Goal: Information Seeking & Learning: Learn about a topic

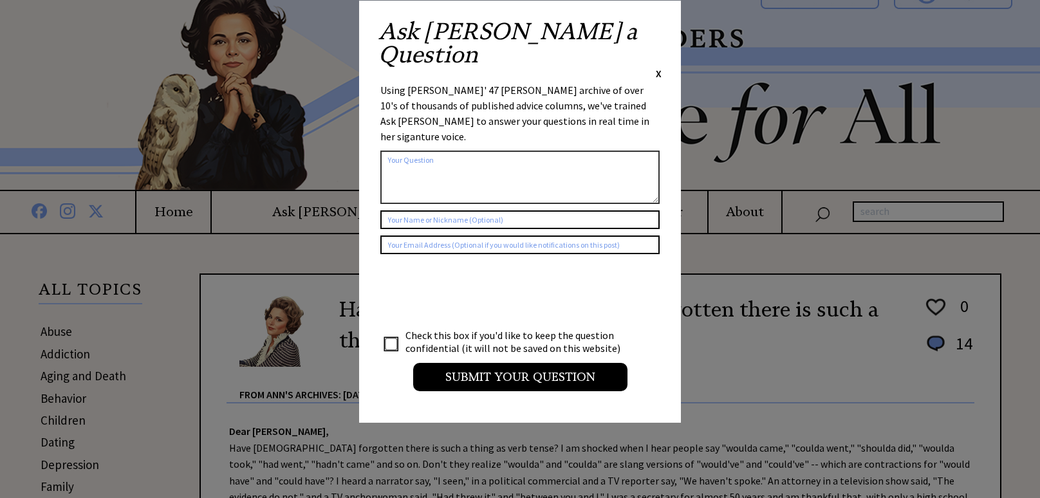
scroll to position [25, 0]
click at [660, 67] on span "X" at bounding box center [659, 73] width 6 height 13
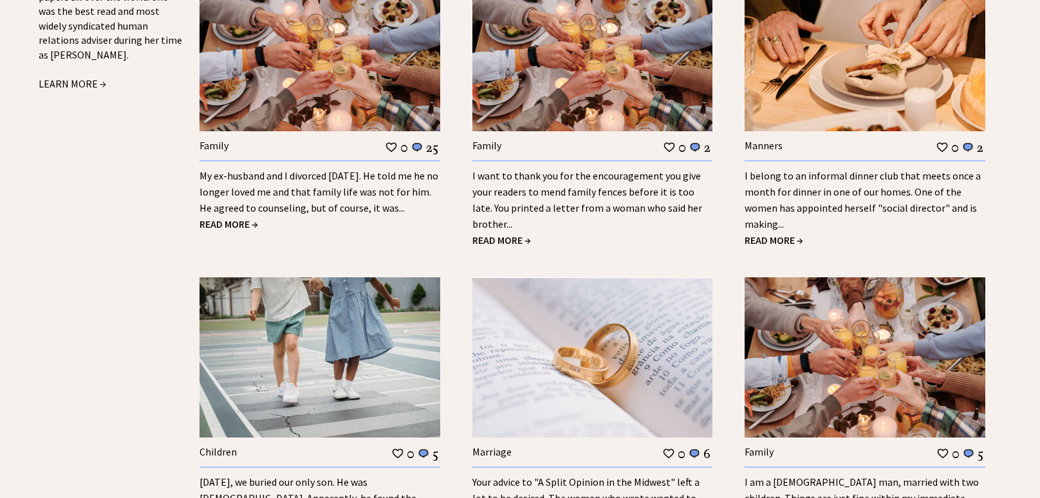
scroll to position [1477, 0]
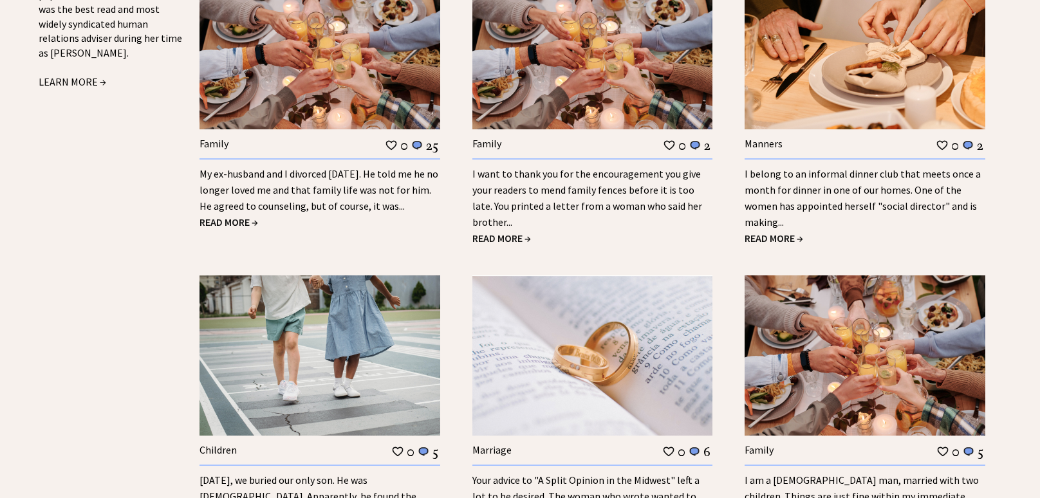
click at [252, 216] on span "READ MORE →" at bounding box center [229, 222] width 59 height 13
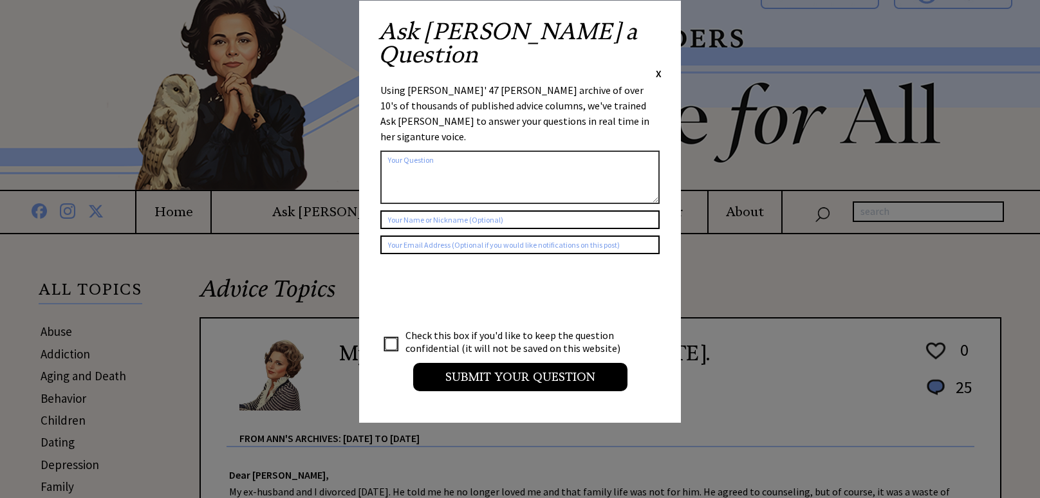
scroll to position [51, 0]
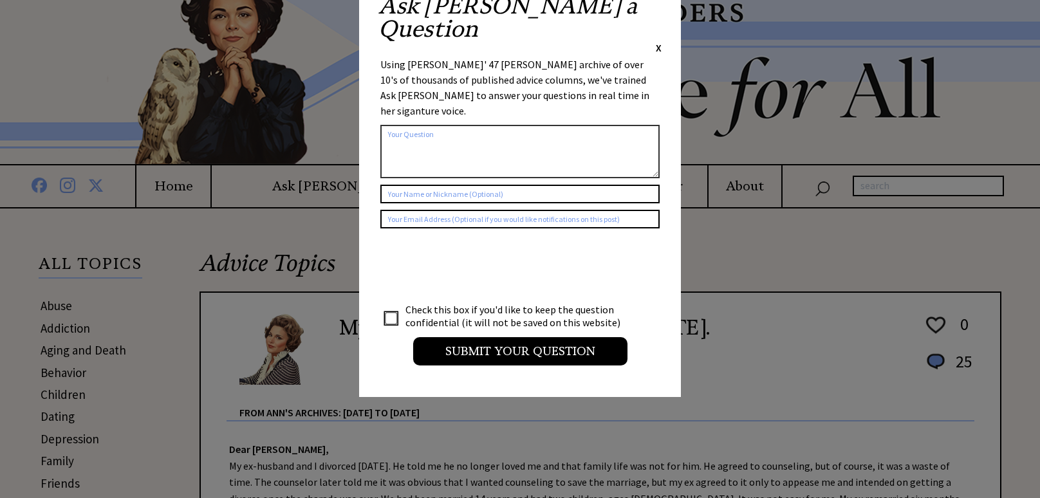
click at [657, 41] on span "X" at bounding box center [659, 47] width 6 height 13
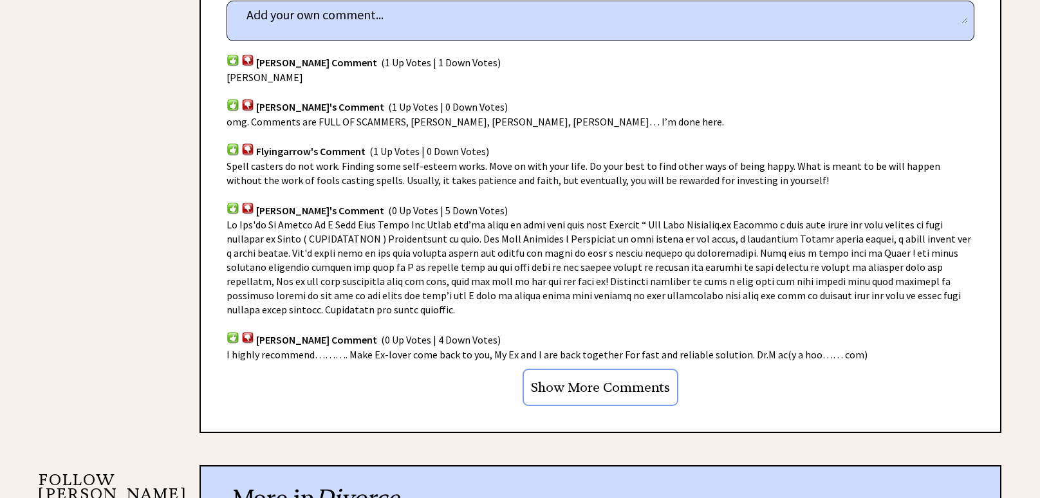
scroll to position [865, 0]
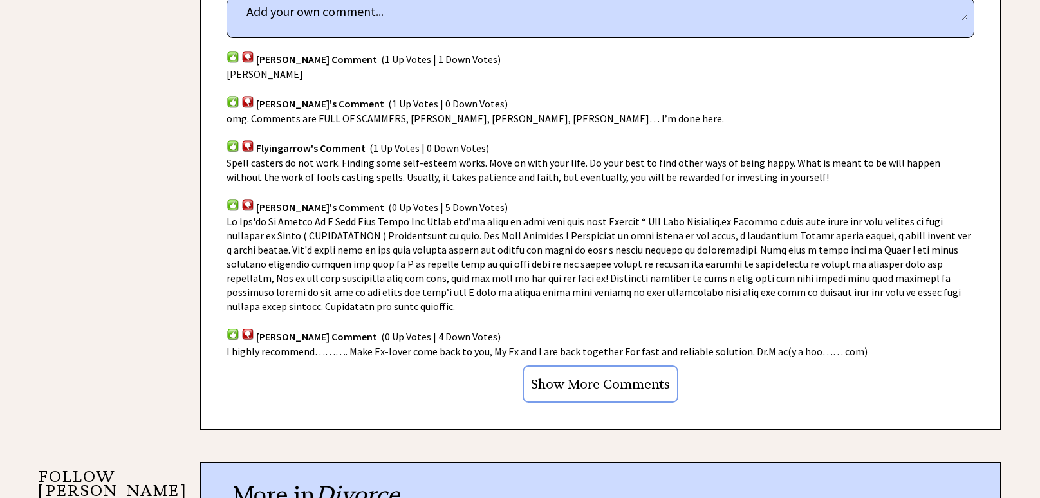
click at [608, 373] on input "Show More Comments" at bounding box center [601, 384] width 156 height 37
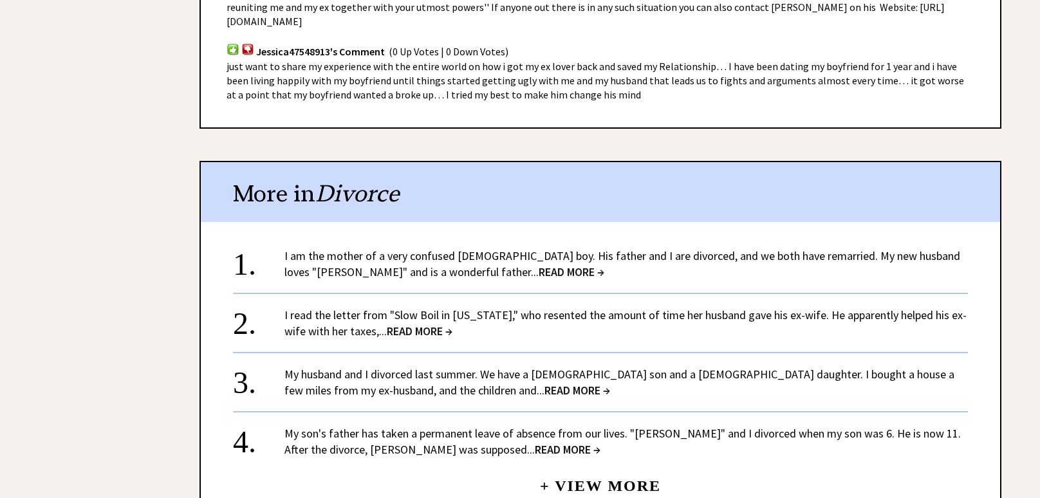
scroll to position [2724, 0]
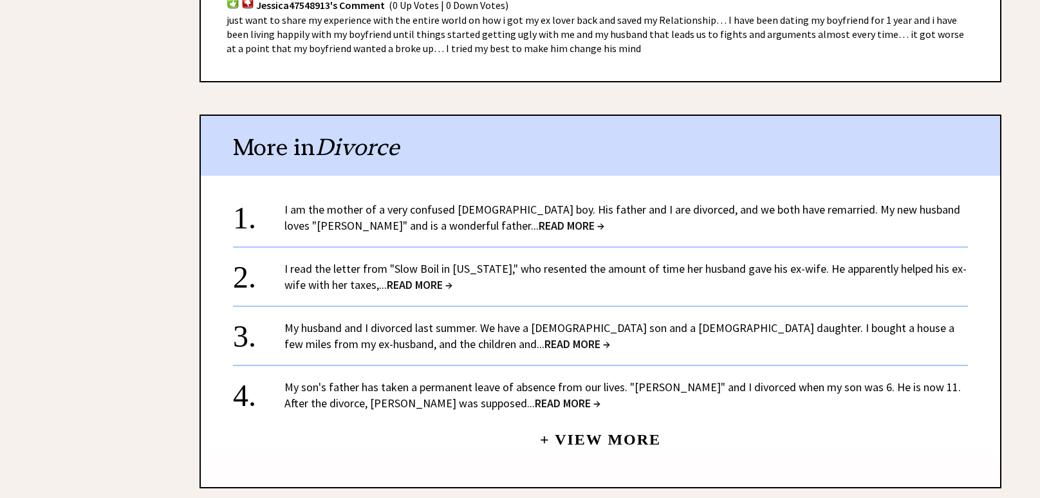
click at [535, 396] on span "READ MORE →" at bounding box center [568, 403] width 66 height 15
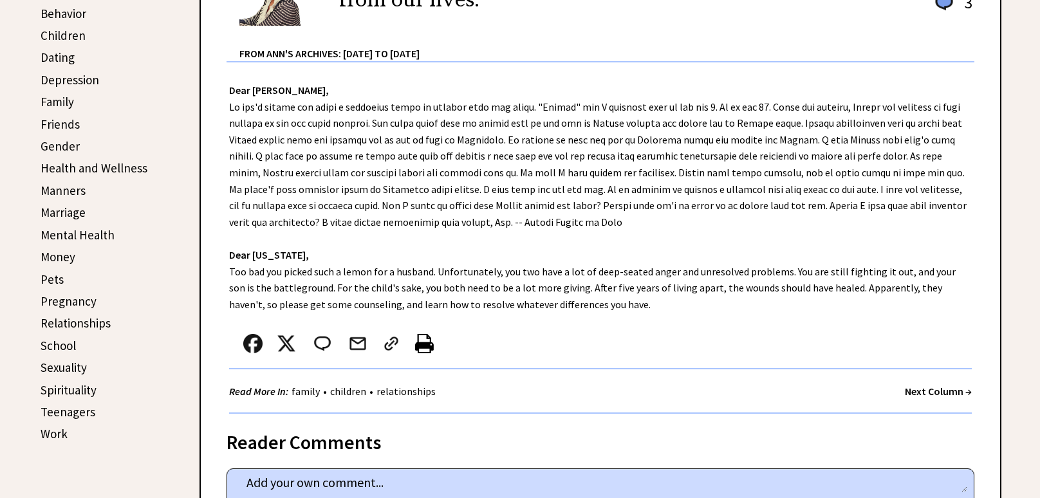
scroll to position [483, 0]
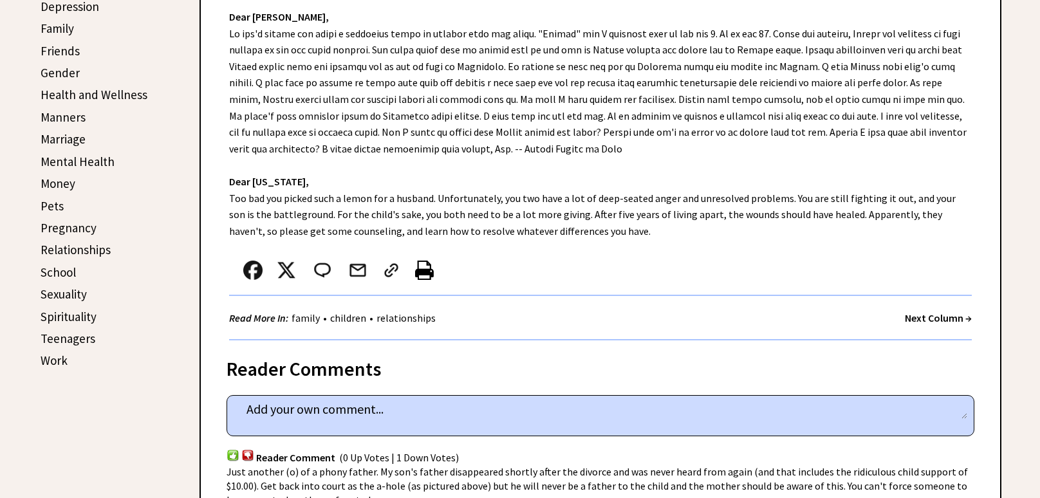
click at [61, 243] on link "Relationships" at bounding box center [76, 249] width 70 height 15
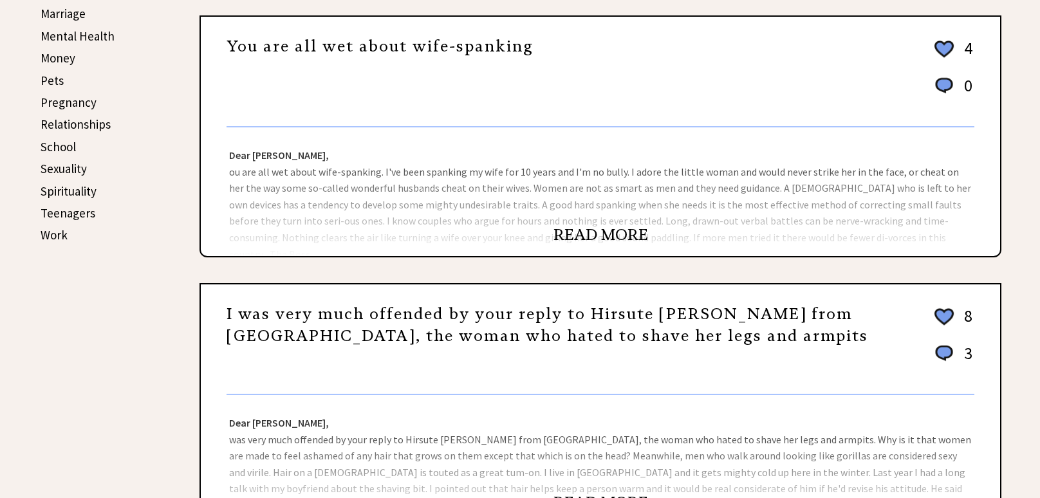
scroll to position [636, 0]
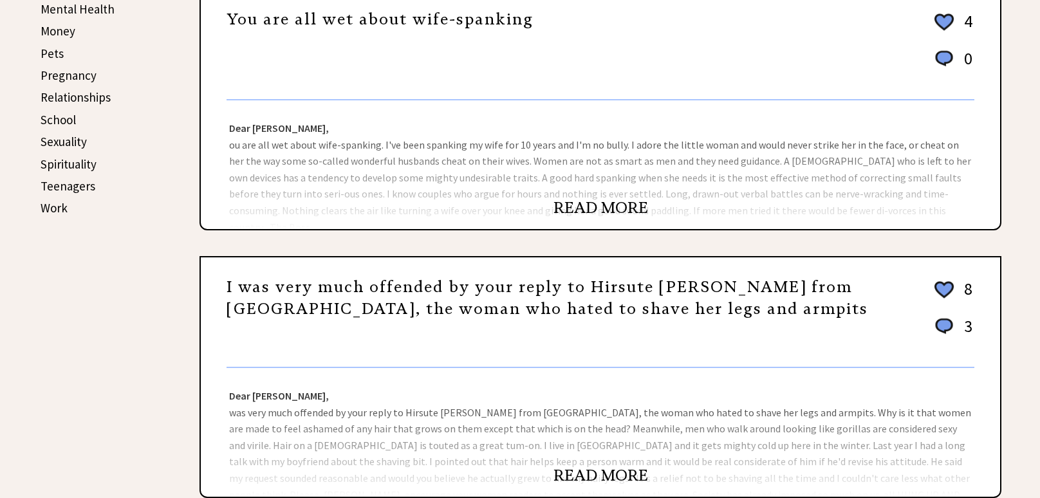
click at [566, 472] on link "READ MORE" at bounding box center [601, 475] width 95 height 19
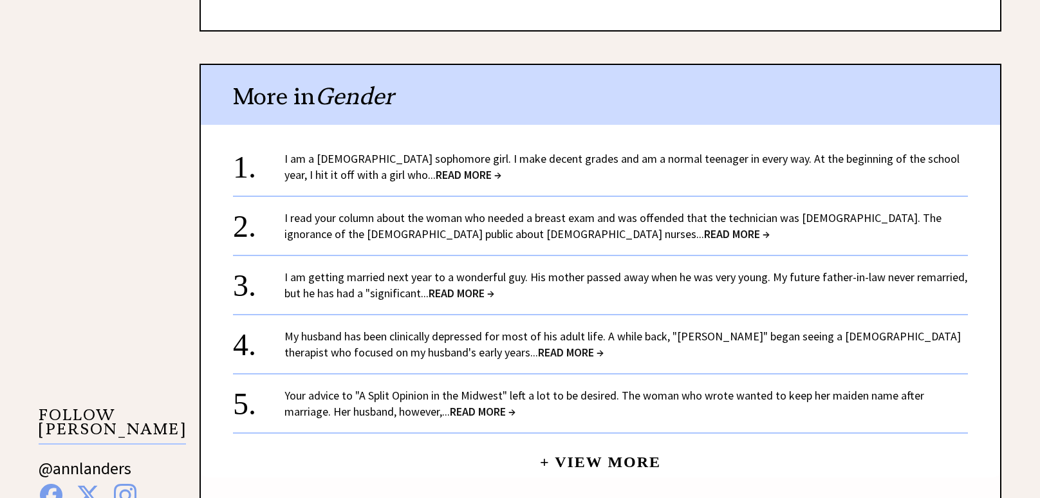
scroll to position [942, 0]
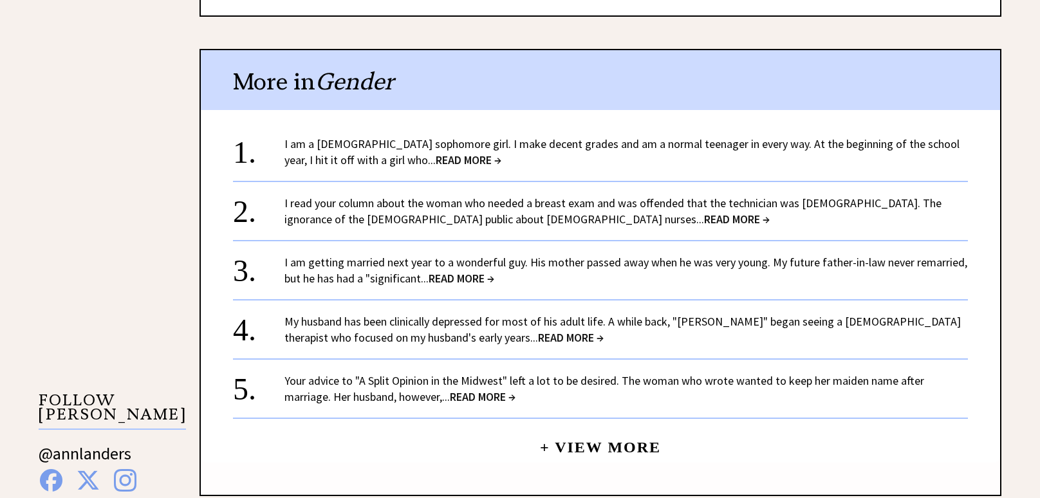
click at [436, 153] on span "READ MORE →" at bounding box center [469, 160] width 66 height 15
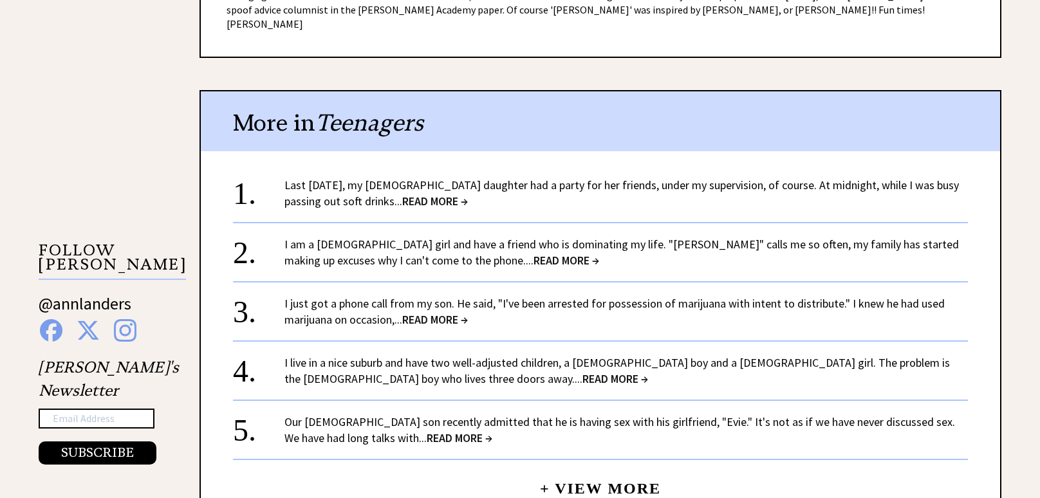
scroll to position [1095, 0]
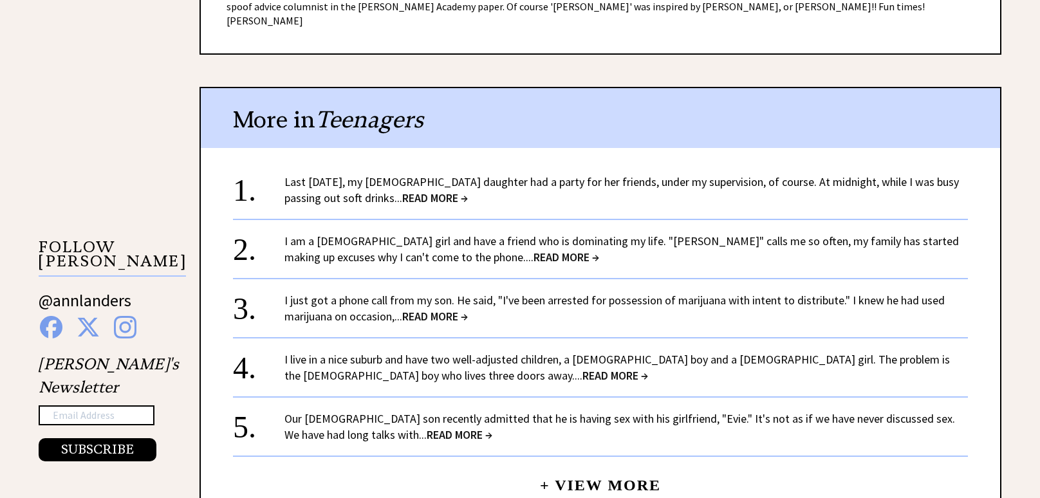
click at [427, 427] on span "READ MORE →" at bounding box center [460, 434] width 66 height 15
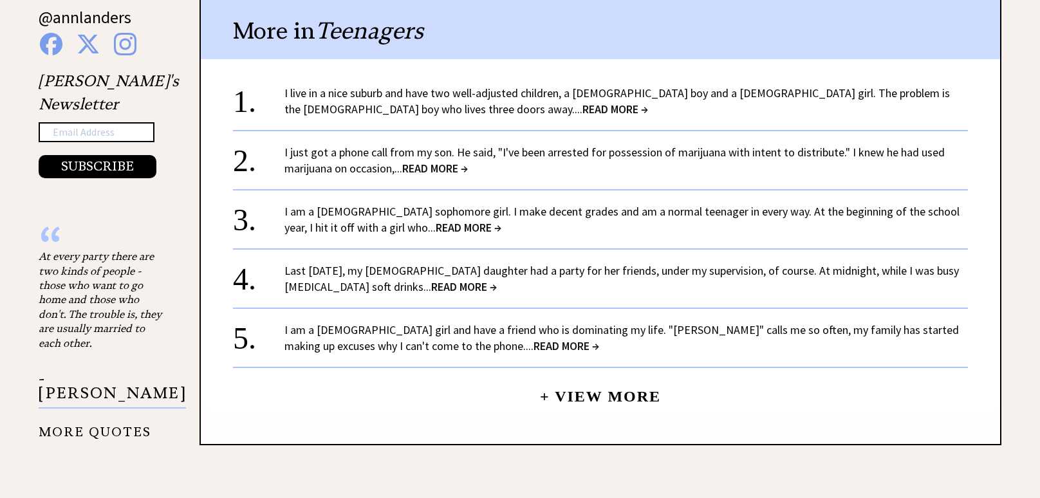
scroll to position [1400, 0]
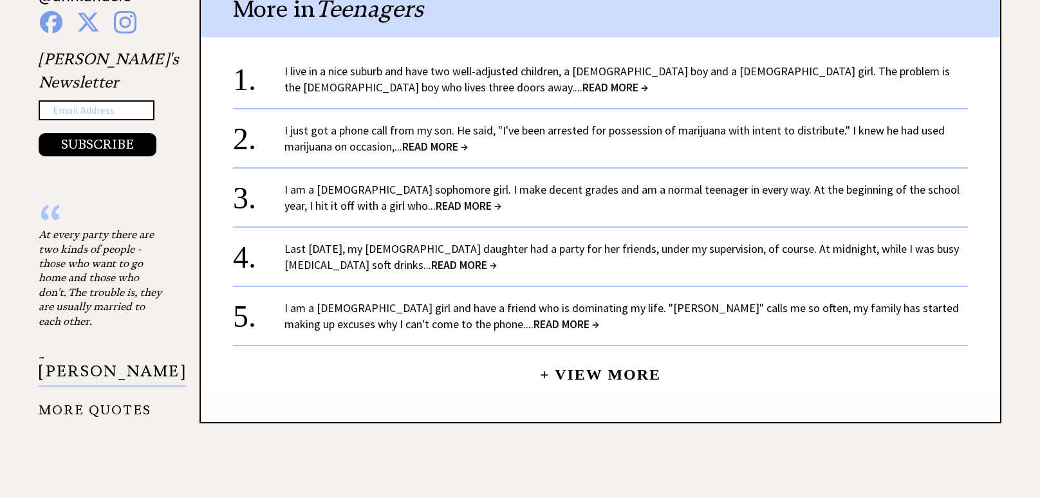
click at [431, 257] on span "READ MORE →" at bounding box center [464, 264] width 66 height 15
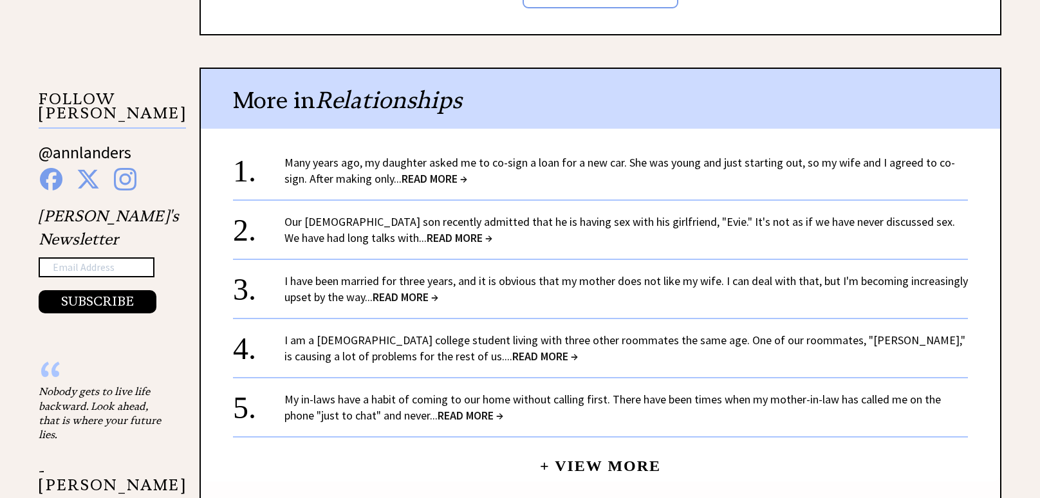
scroll to position [1247, 0]
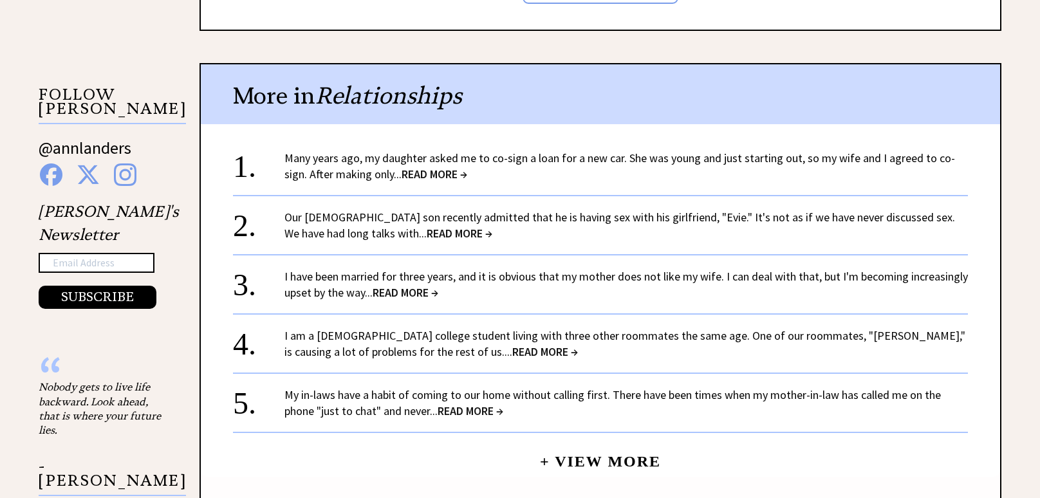
click at [394, 285] on span "READ MORE →" at bounding box center [406, 292] width 66 height 15
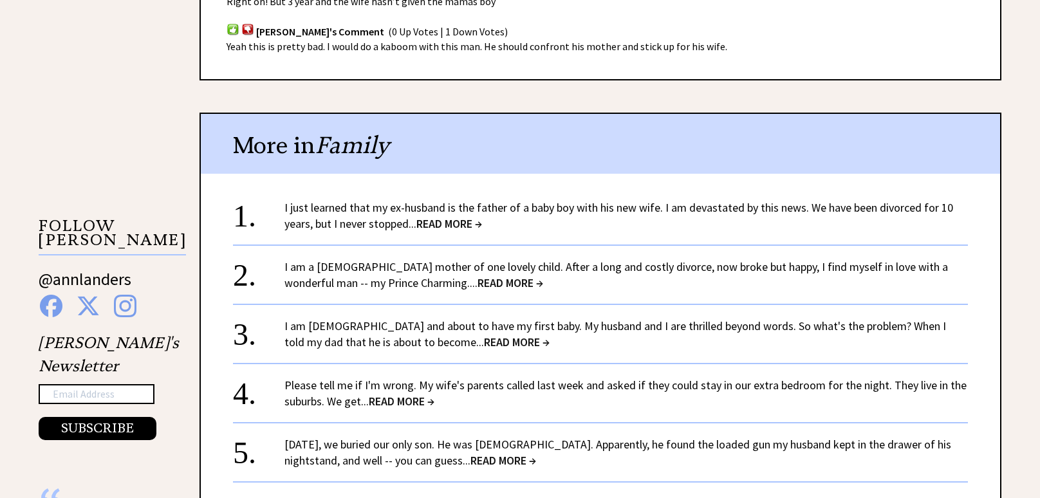
scroll to position [1197, 0]
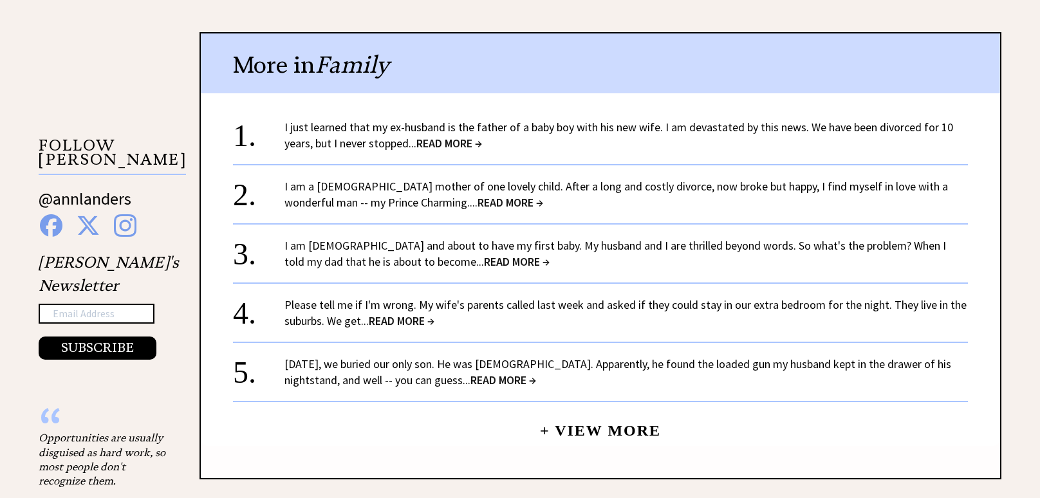
click at [426, 136] on span "READ MORE →" at bounding box center [449, 143] width 66 height 15
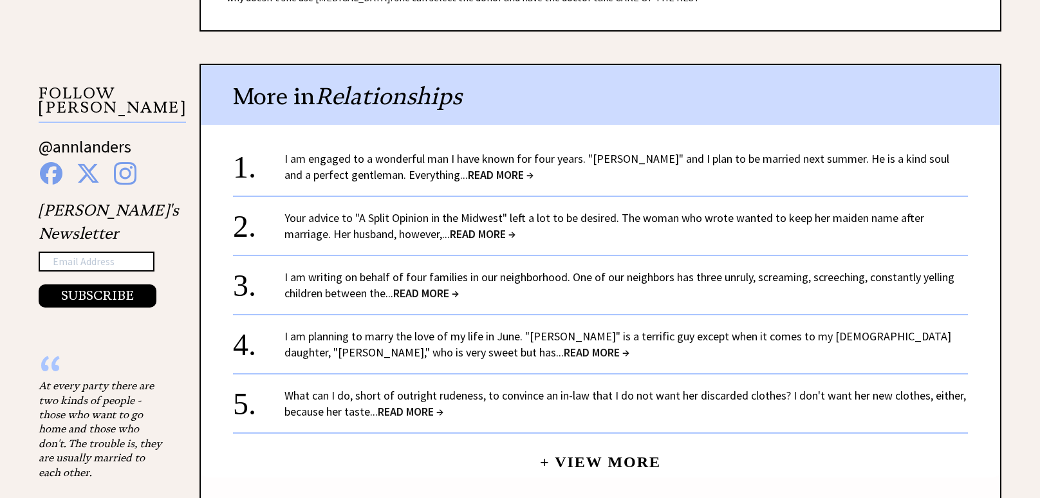
scroll to position [1146, 0]
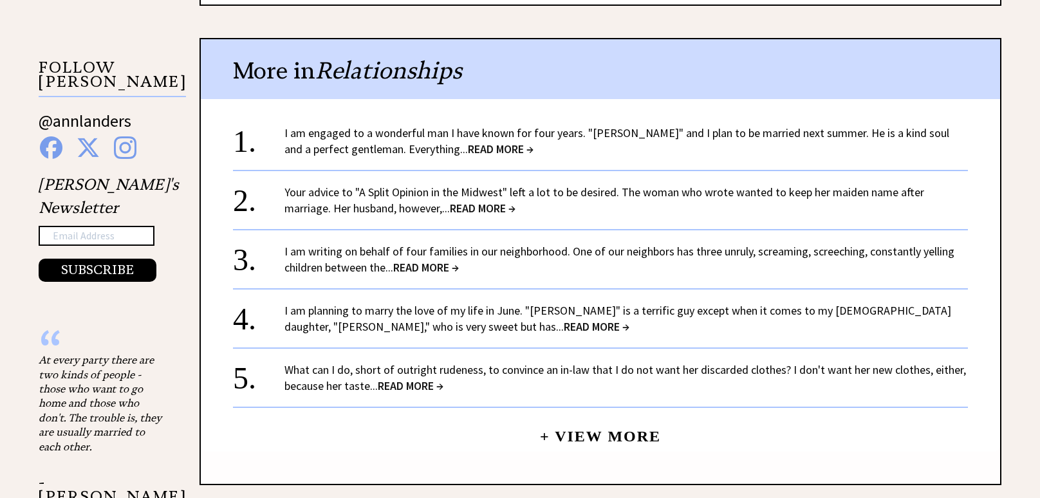
click at [407, 104] on div "1. I am engaged to a wonderful man I have known for four years. "Dudley" and I …" at bounding box center [600, 275] width 799 height 353
click at [468, 154] on span "READ MORE →" at bounding box center [501, 149] width 66 height 15
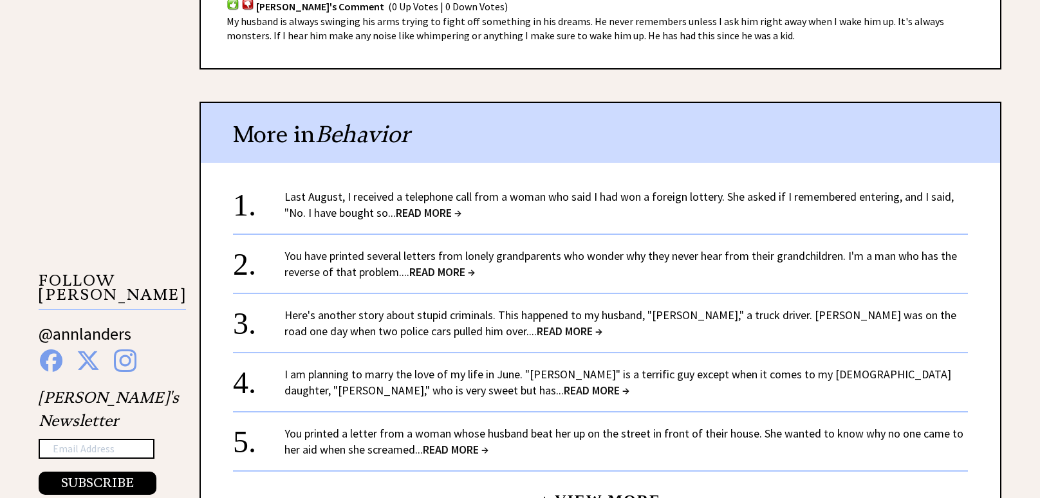
scroll to position [1095, 0]
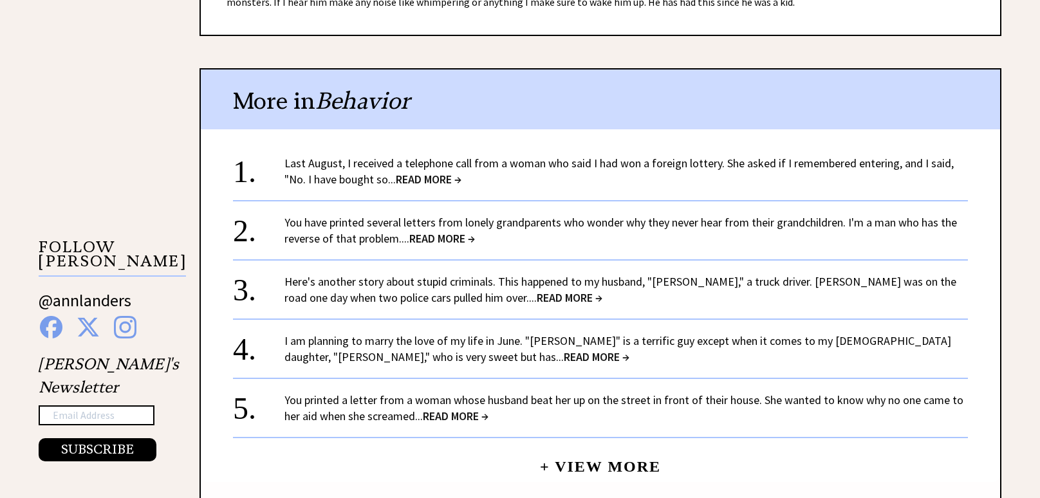
click at [537, 290] on span "READ MORE →" at bounding box center [570, 297] width 66 height 15
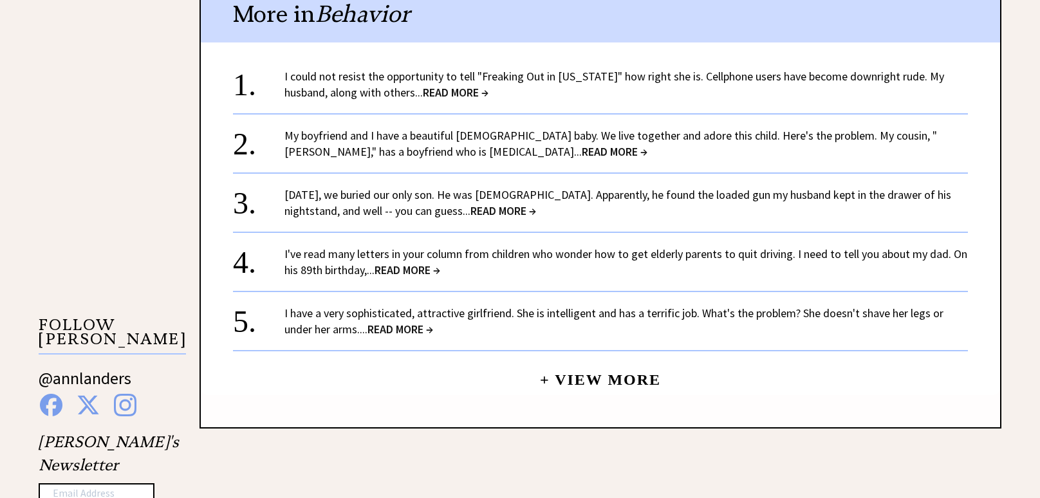
scroll to position [1018, 0]
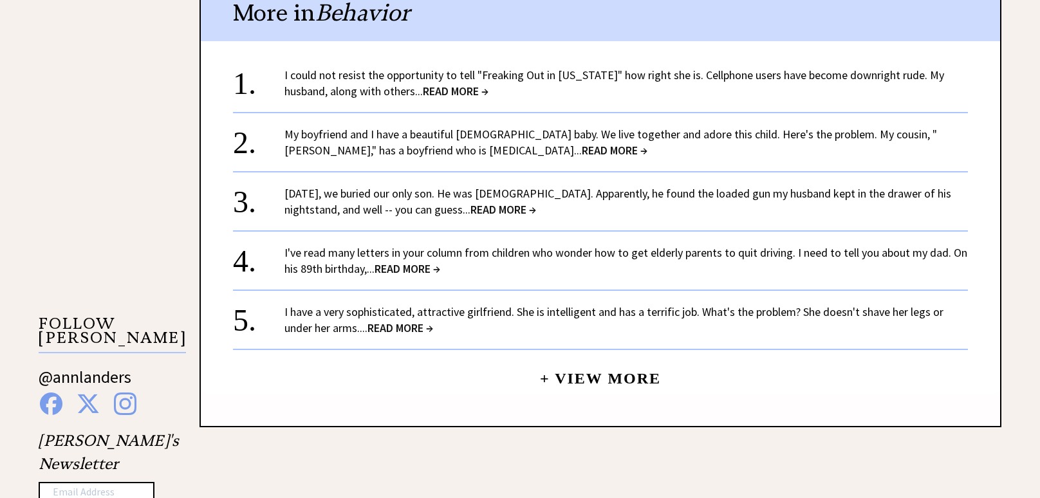
click at [415, 261] on span "READ MORE →" at bounding box center [408, 268] width 66 height 15
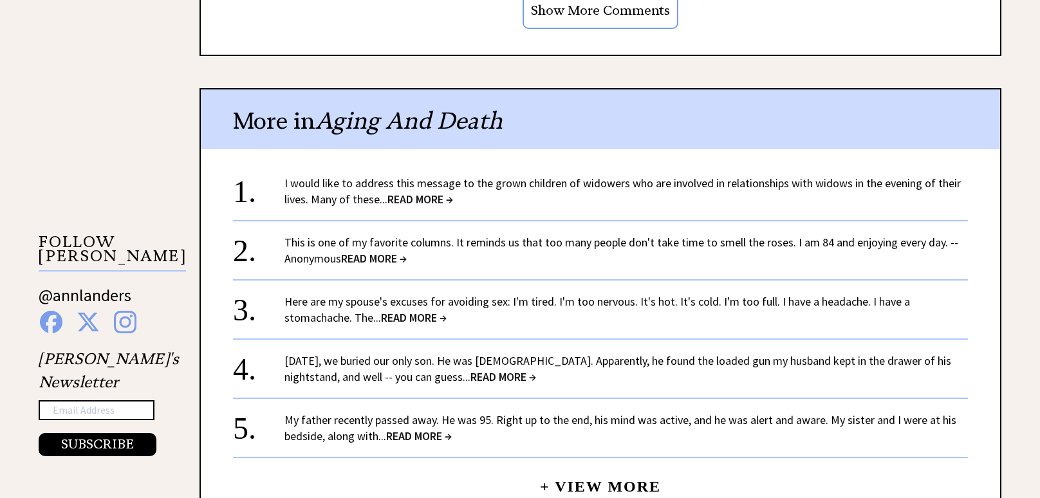
scroll to position [1171, 0]
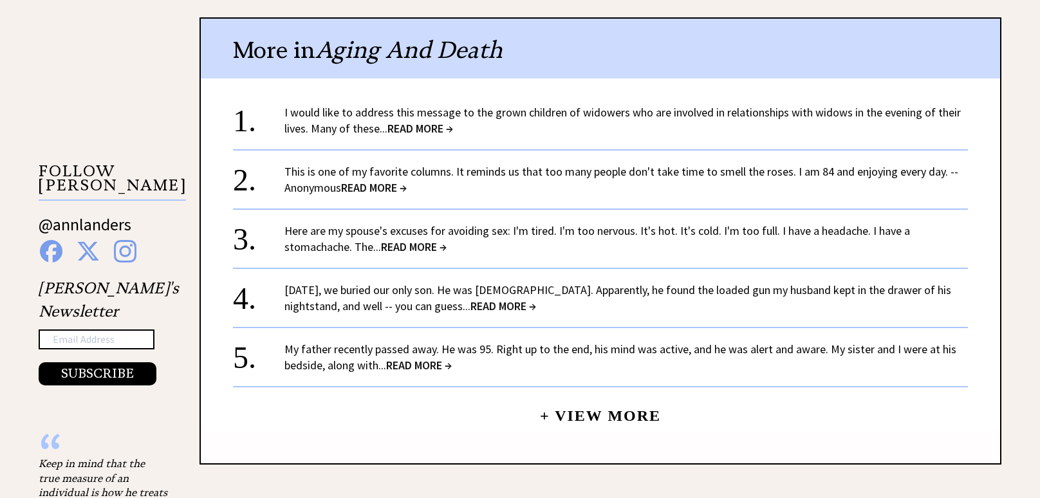
click at [405, 250] on span "READ MORE →" at bounding box center [414, 246] width 66 height 15
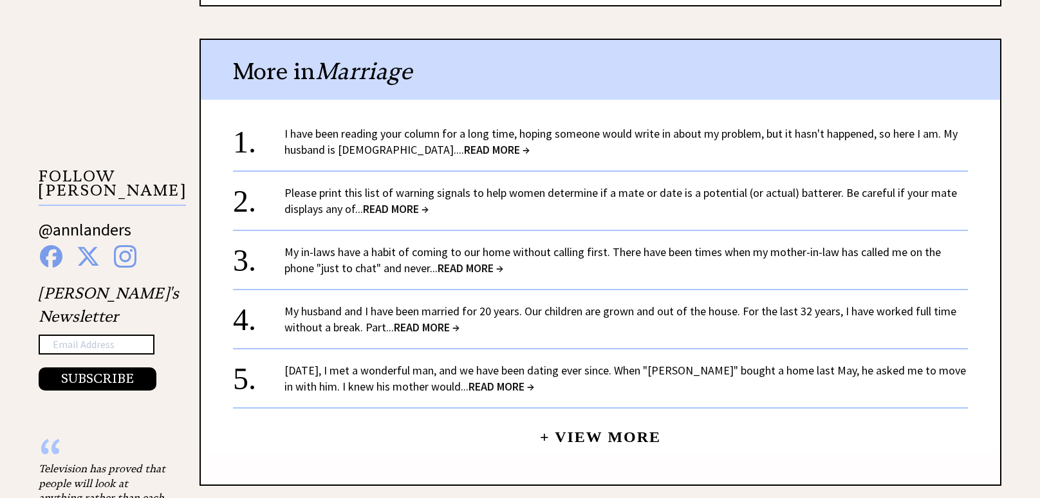
scroll to position [1197, 0]
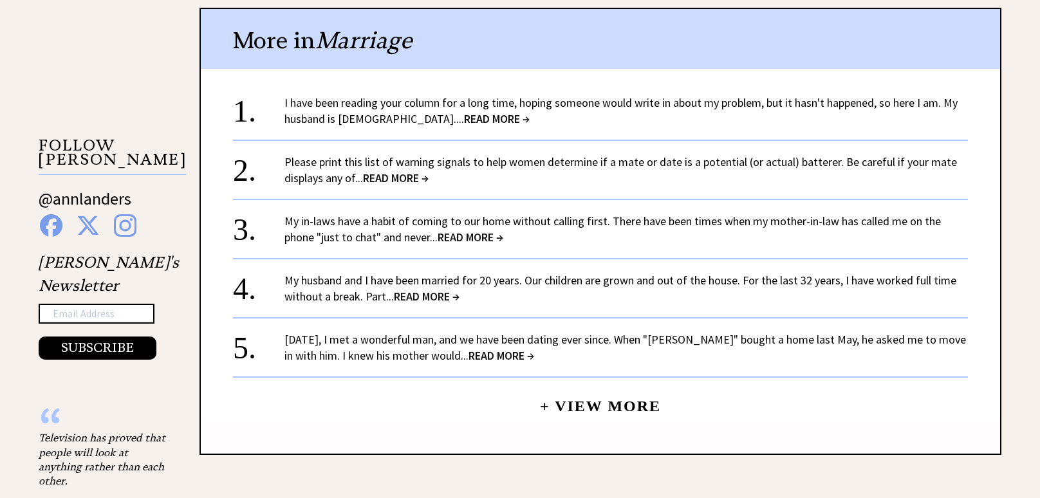
click at [413, 180] on span "READ MORE →" at bounding box center [396, 178] width 66 height 15
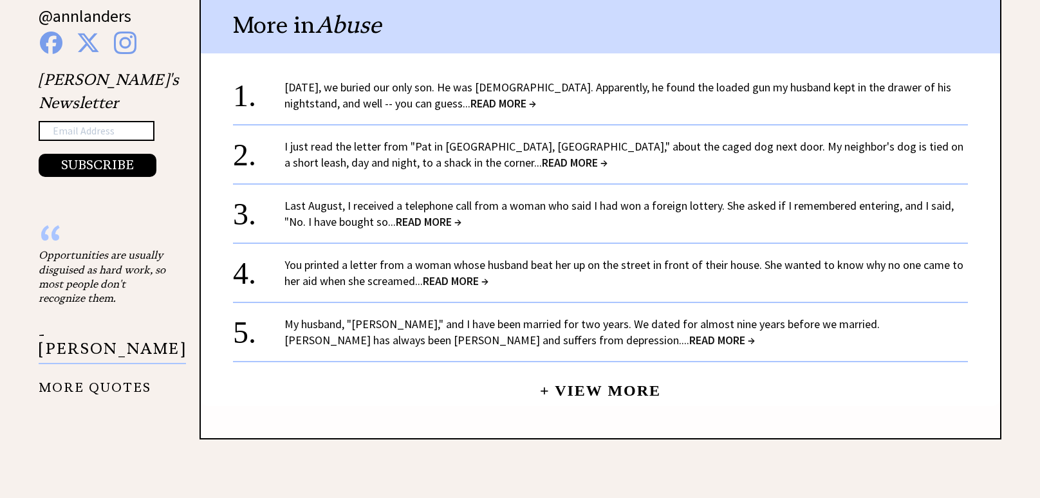
scroll to position [1298, 0]
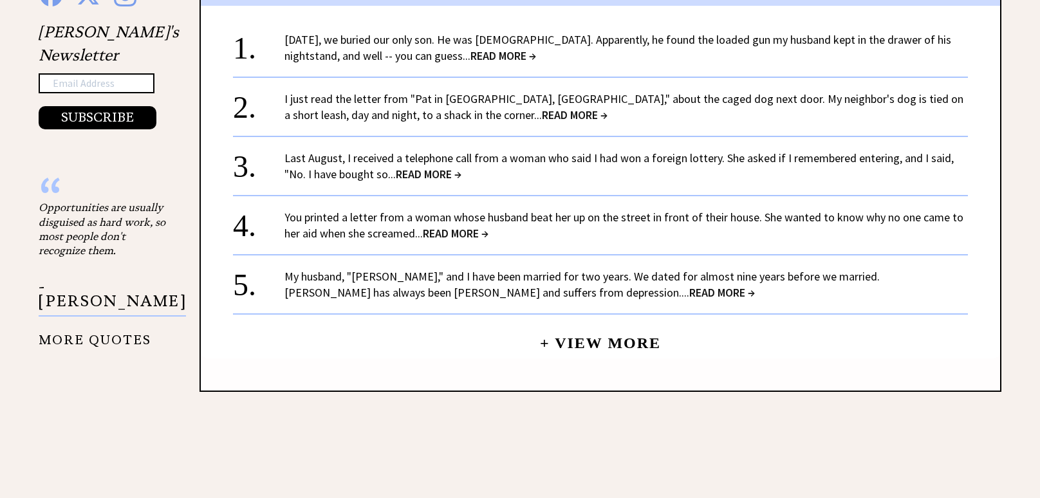
click at [449, 226] on span "READ MORE →" at bounding box center [456, 233] width 66 height 15
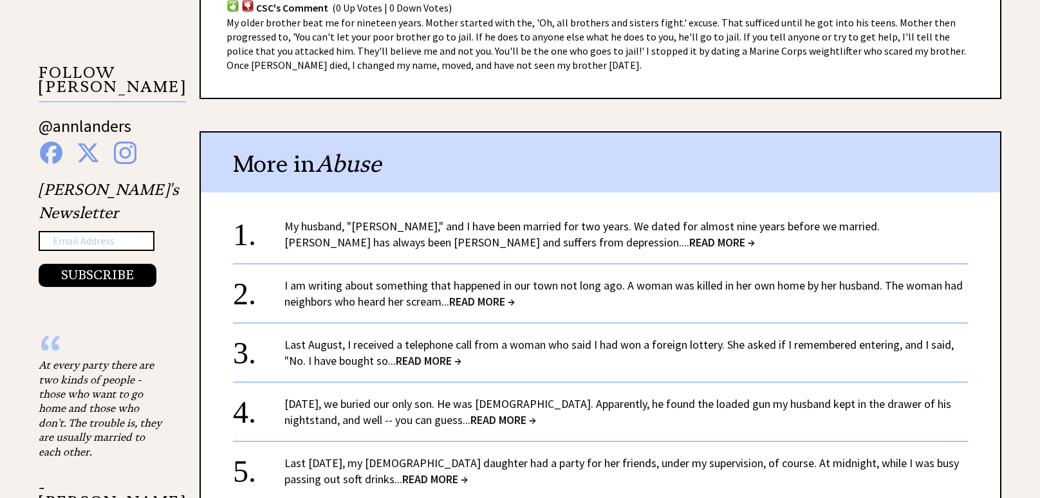
scroll to position [1298, 0]
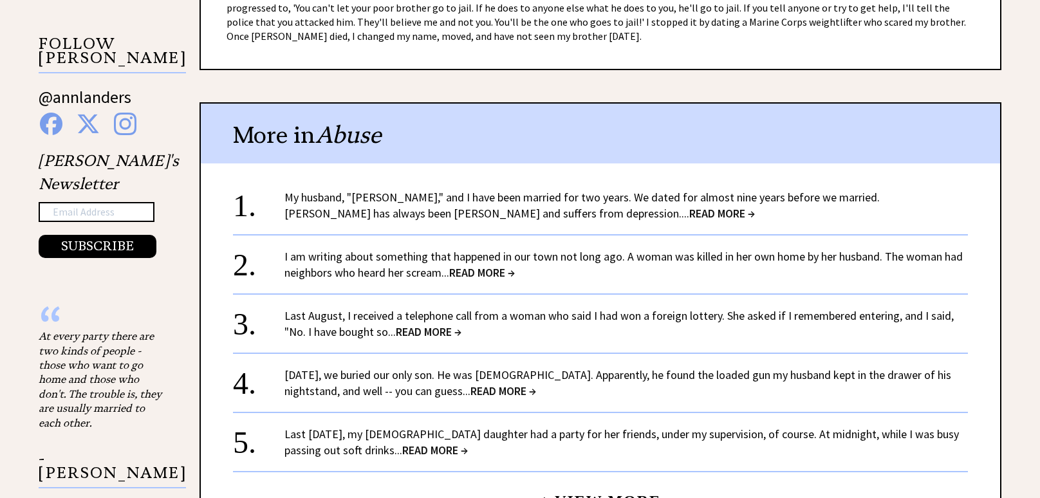
click at [476, 265] on span "READ MORE →" at bounding box center [482, 272] width 66 height 15
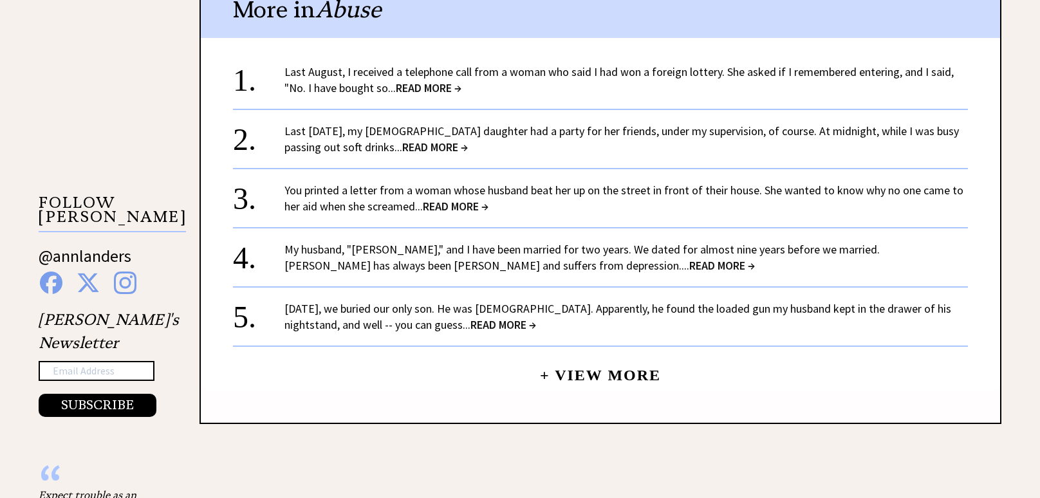
scroll to position [1171, 0]
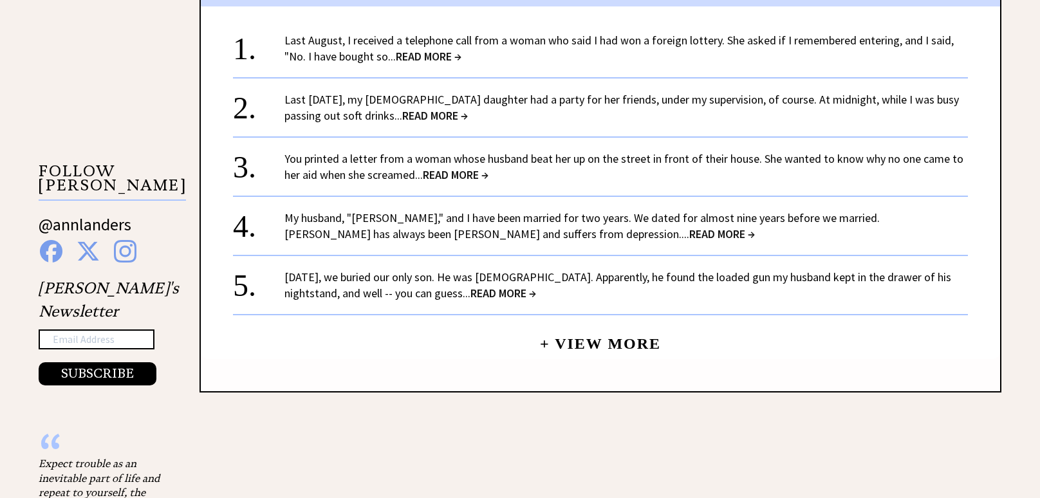
click at [592, 352] on link "+ View More" at bounding box center [600, 338] width 121 height 28
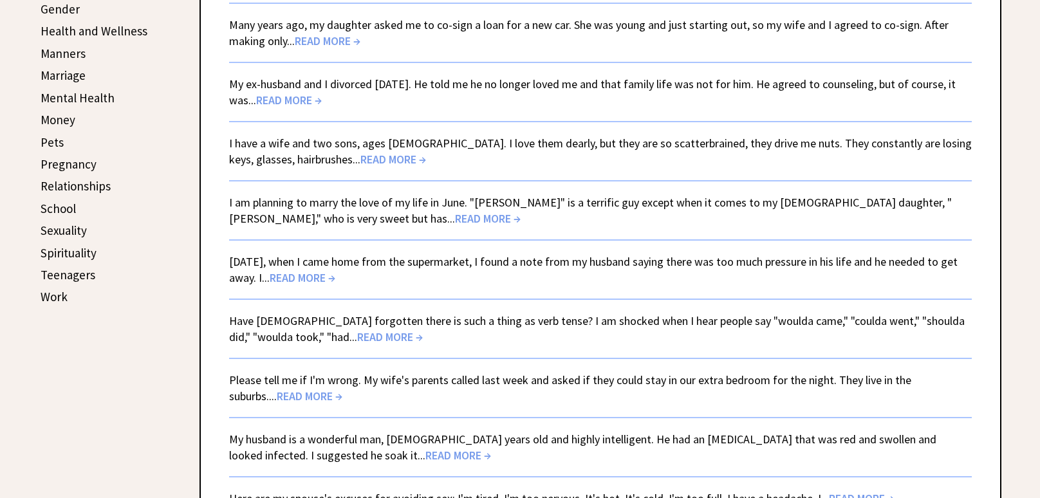
scroll to position [560, 0]
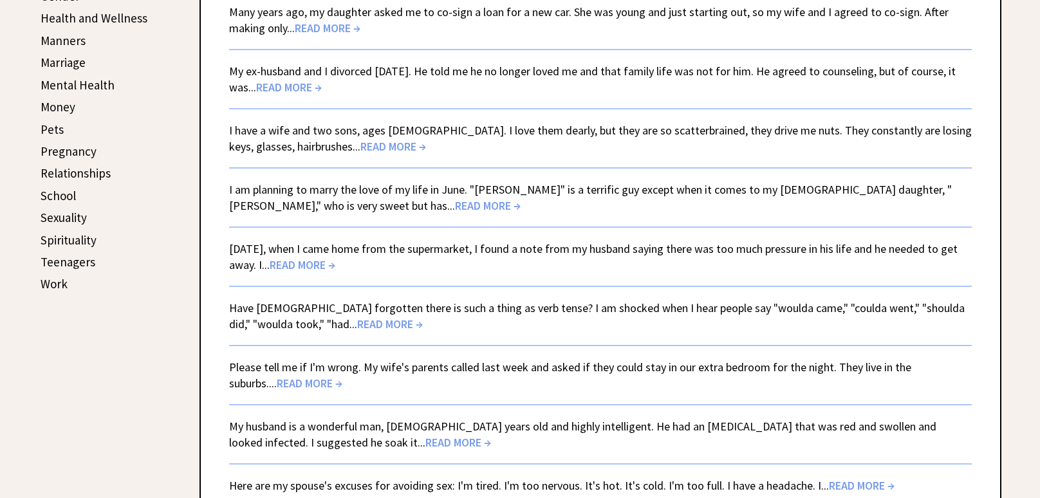
click at [455, 205] on span "READ MORE →" at bounding box center [488, 205] width 66 height 15
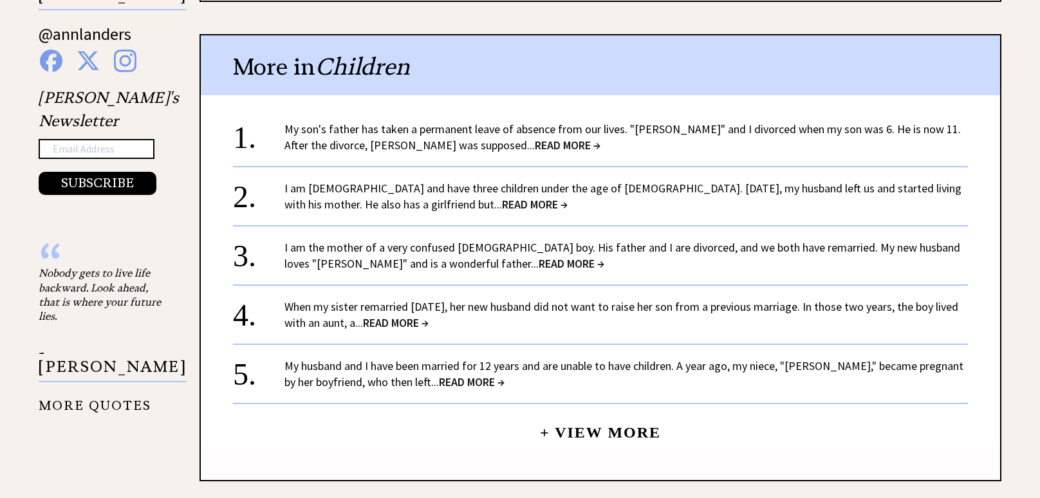
scroll to position [1375, 0]
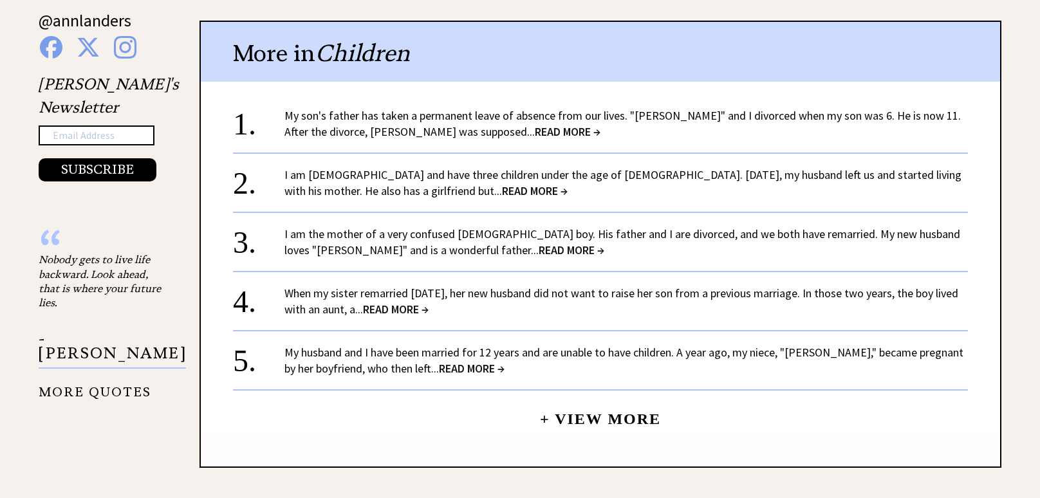
click at [404, 302] on span "READ MORE →" at bounding box center [396, 309] width 66 height 15
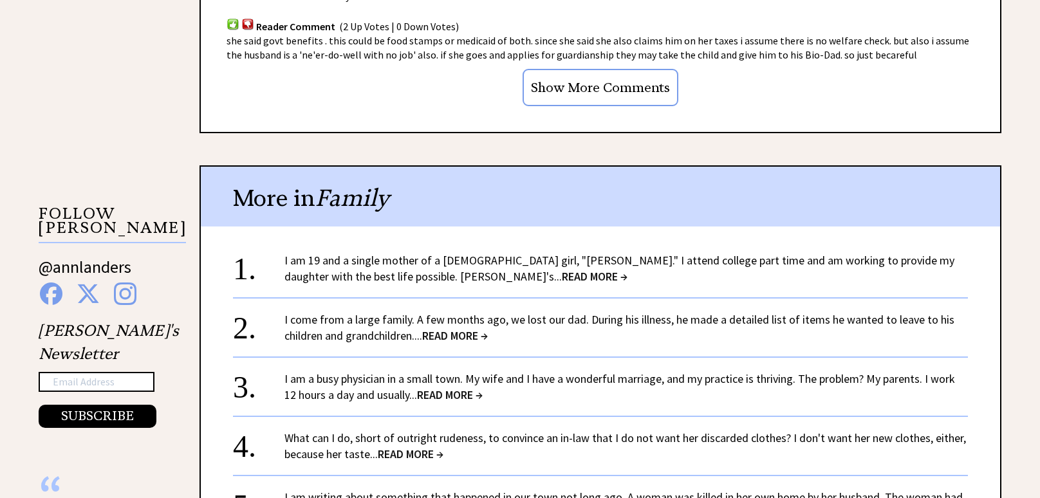
scroll to position [1197, 0]
